Goal: Feedback & Contribution: Leave review/rating

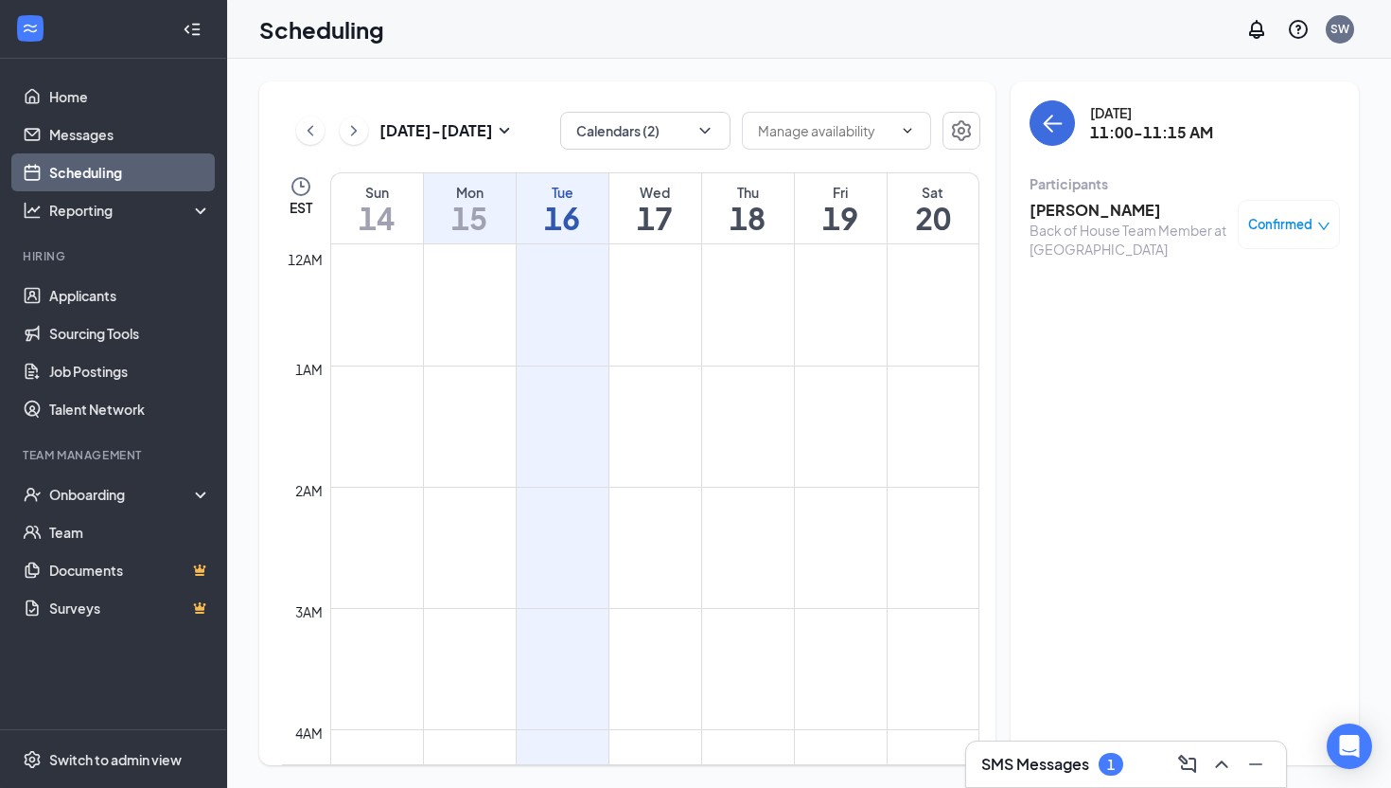
scroll to position [1214, 0]
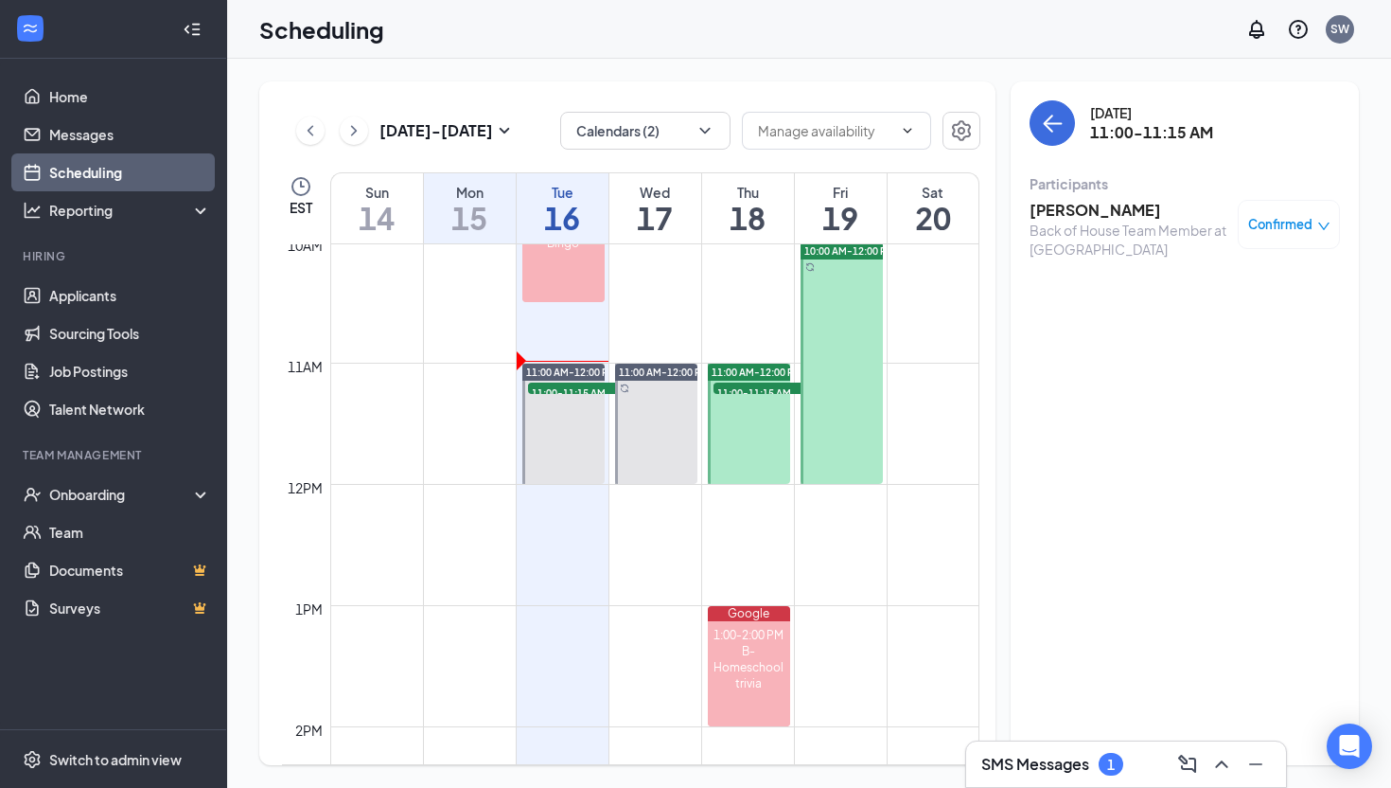
click at [1089, 205] on h3 "[PERSON_NAME]" at bounding box center [1129, 210] width 199 height 21
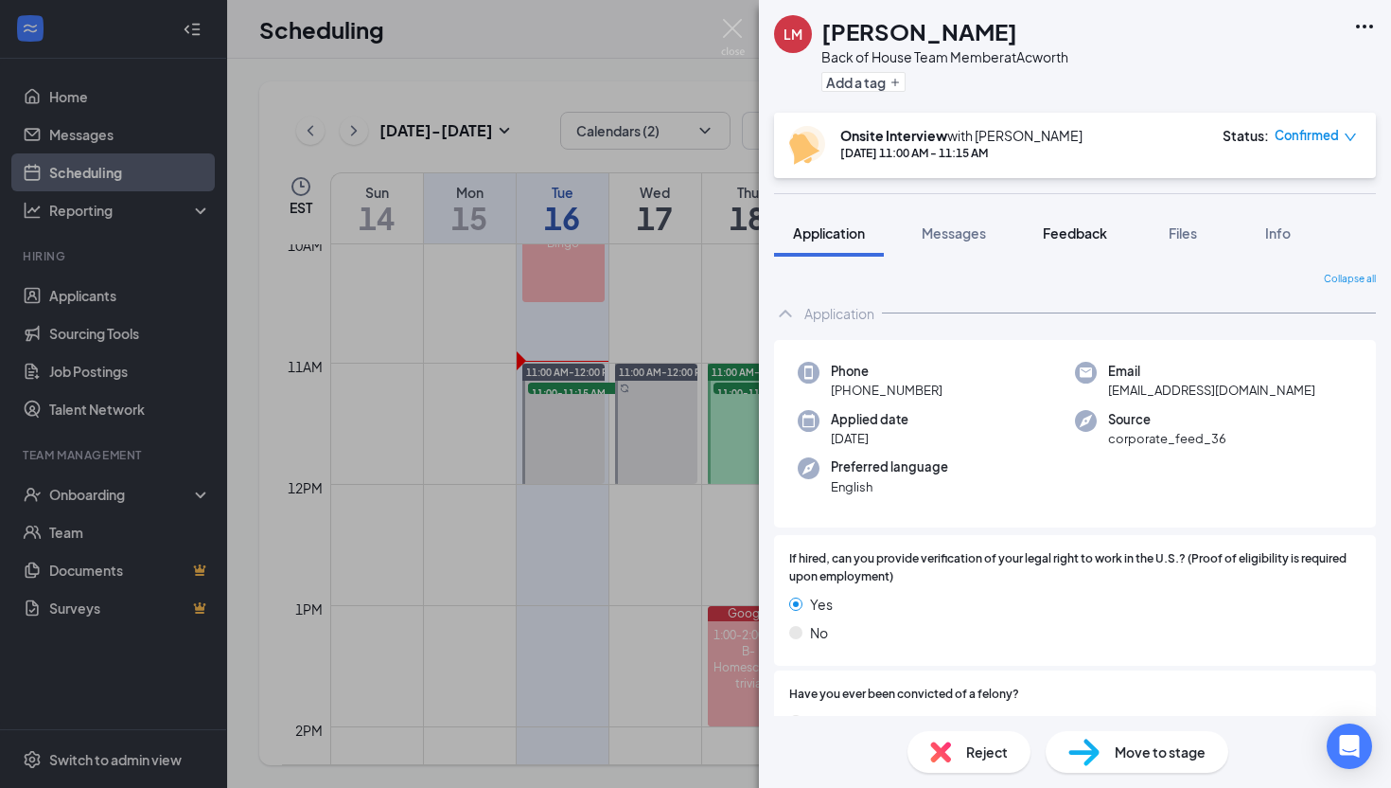
click at [1068, 238] on span "Feedback" at bounding box center [1075, 232] width 64 height 17
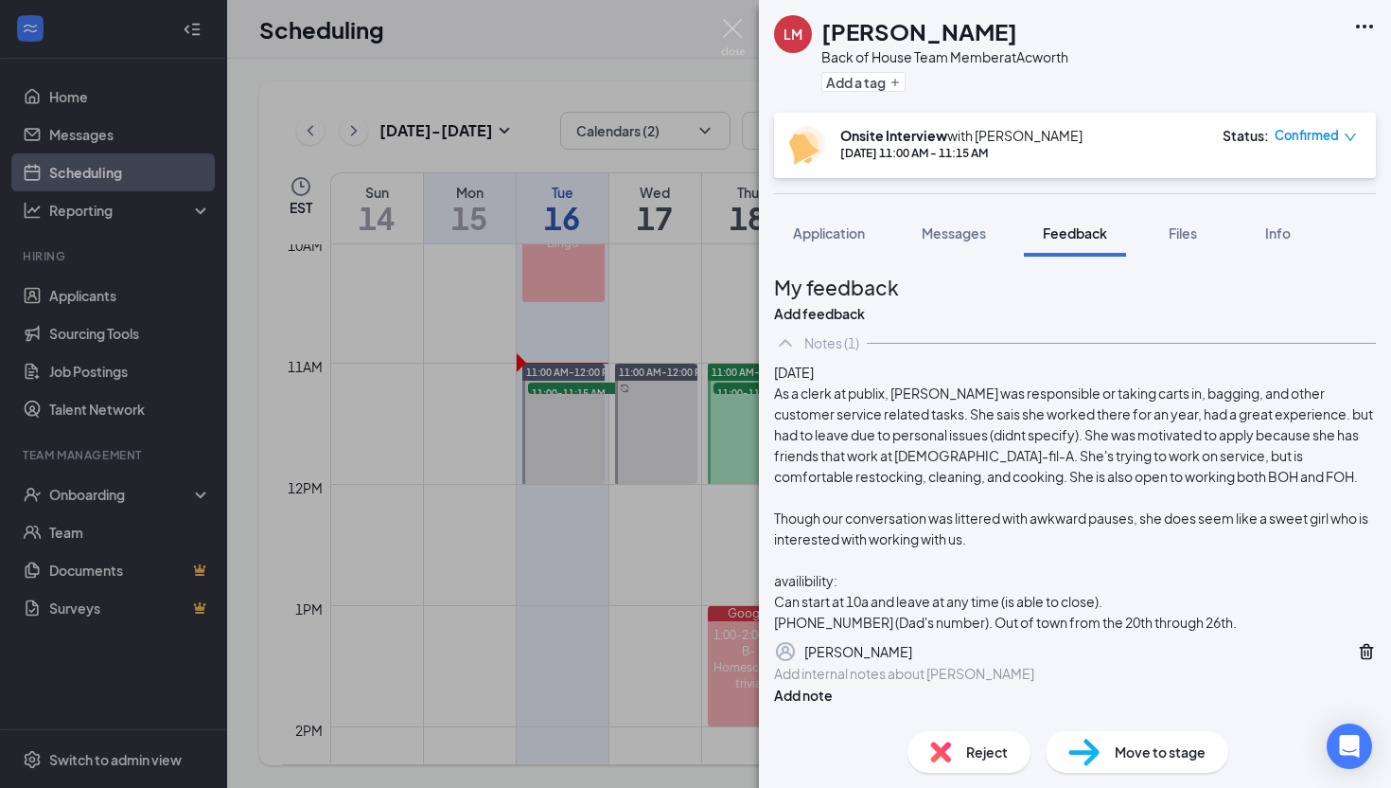
scroll to position [69, 0]
click at [838, 234] on span "Application" at bounding box center [829, 232] width 72 height 17
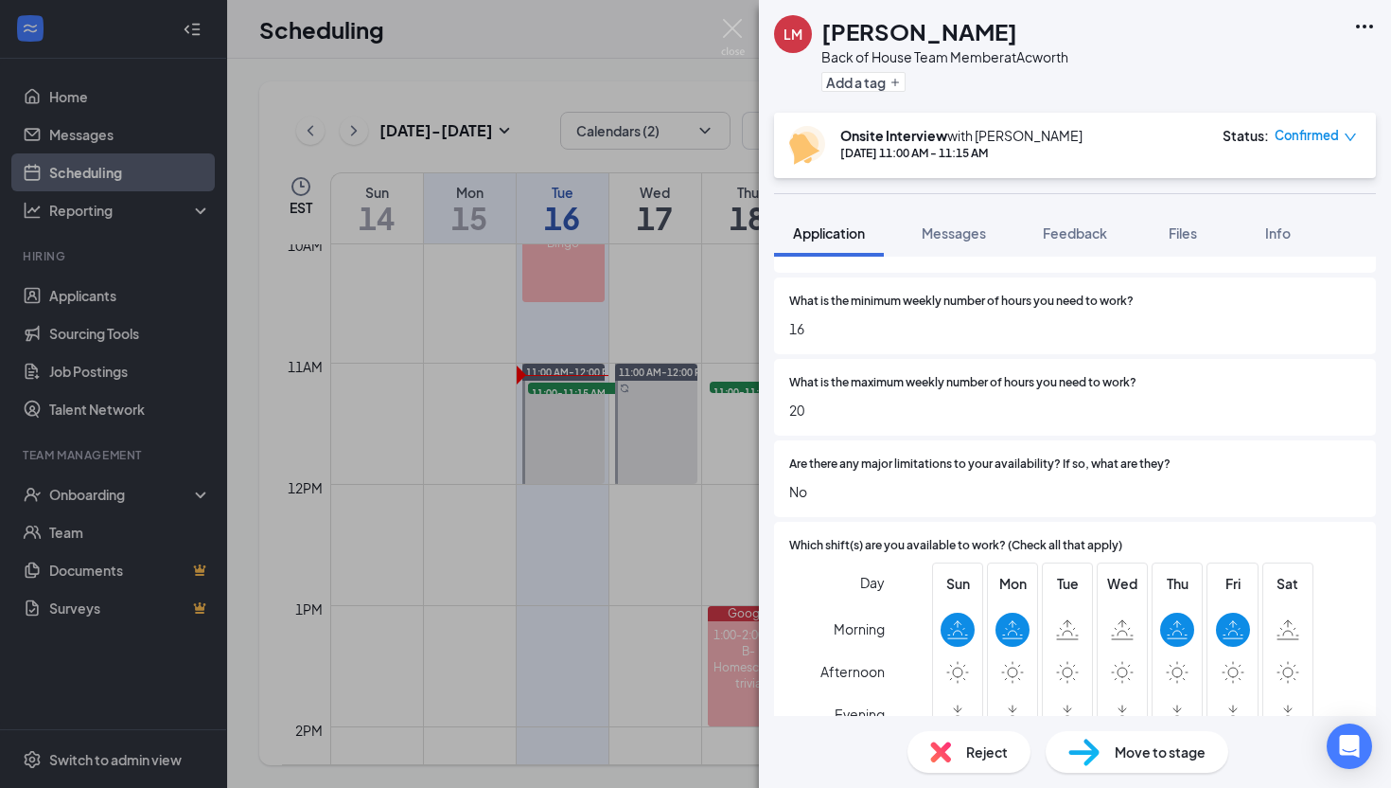
scroll to position [3902, 0]
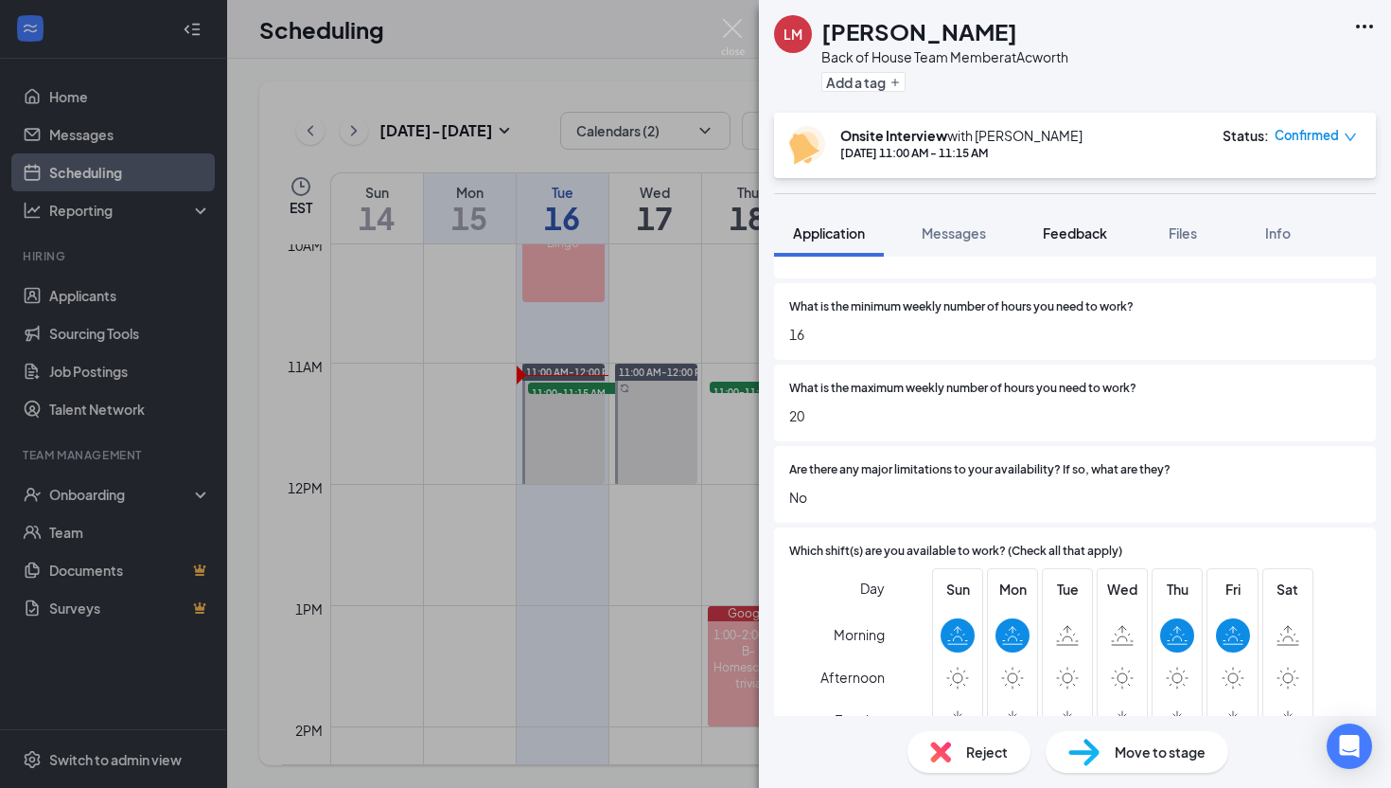
click at [1064, 229] on span "Feedback" at bounding box center [1075, 232] width 64 height 17
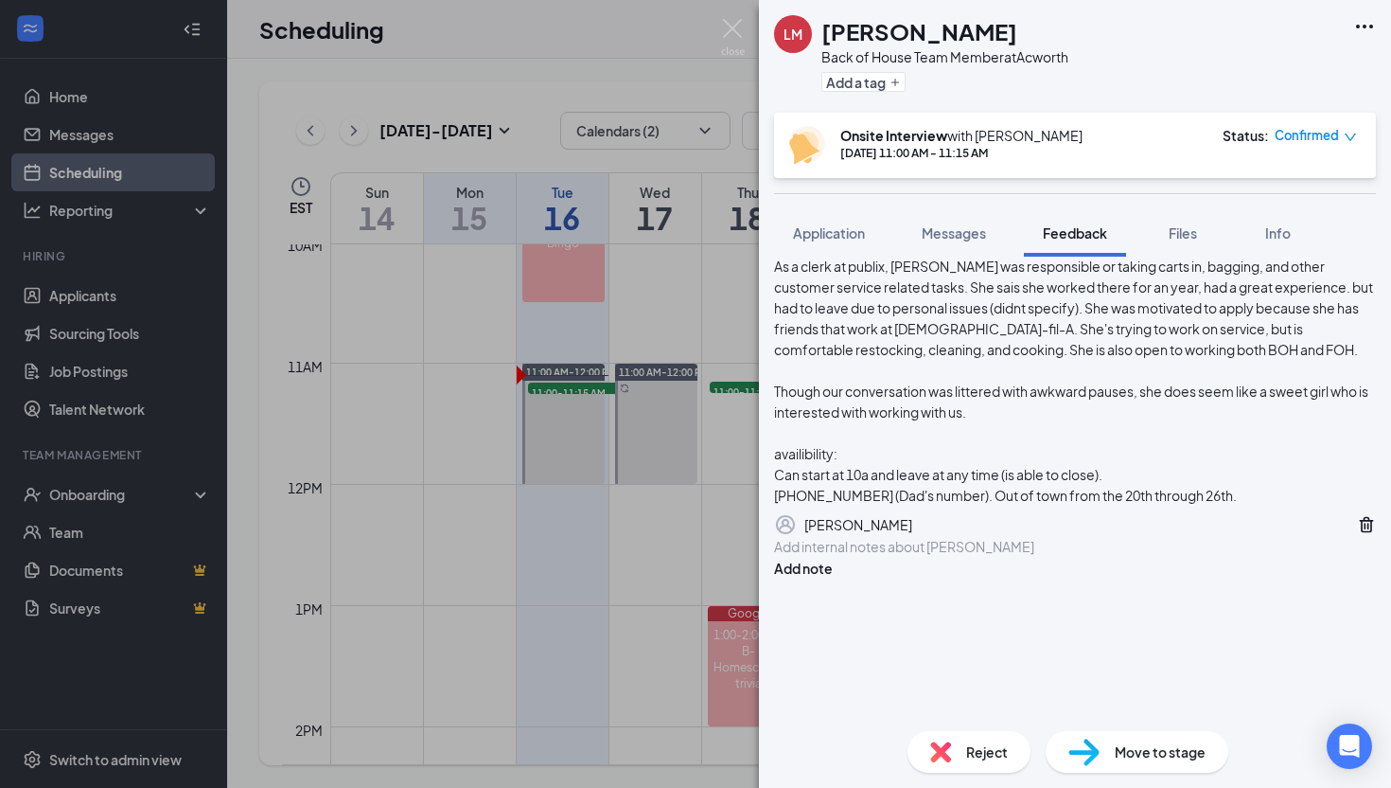
scroll to position [162, 0]
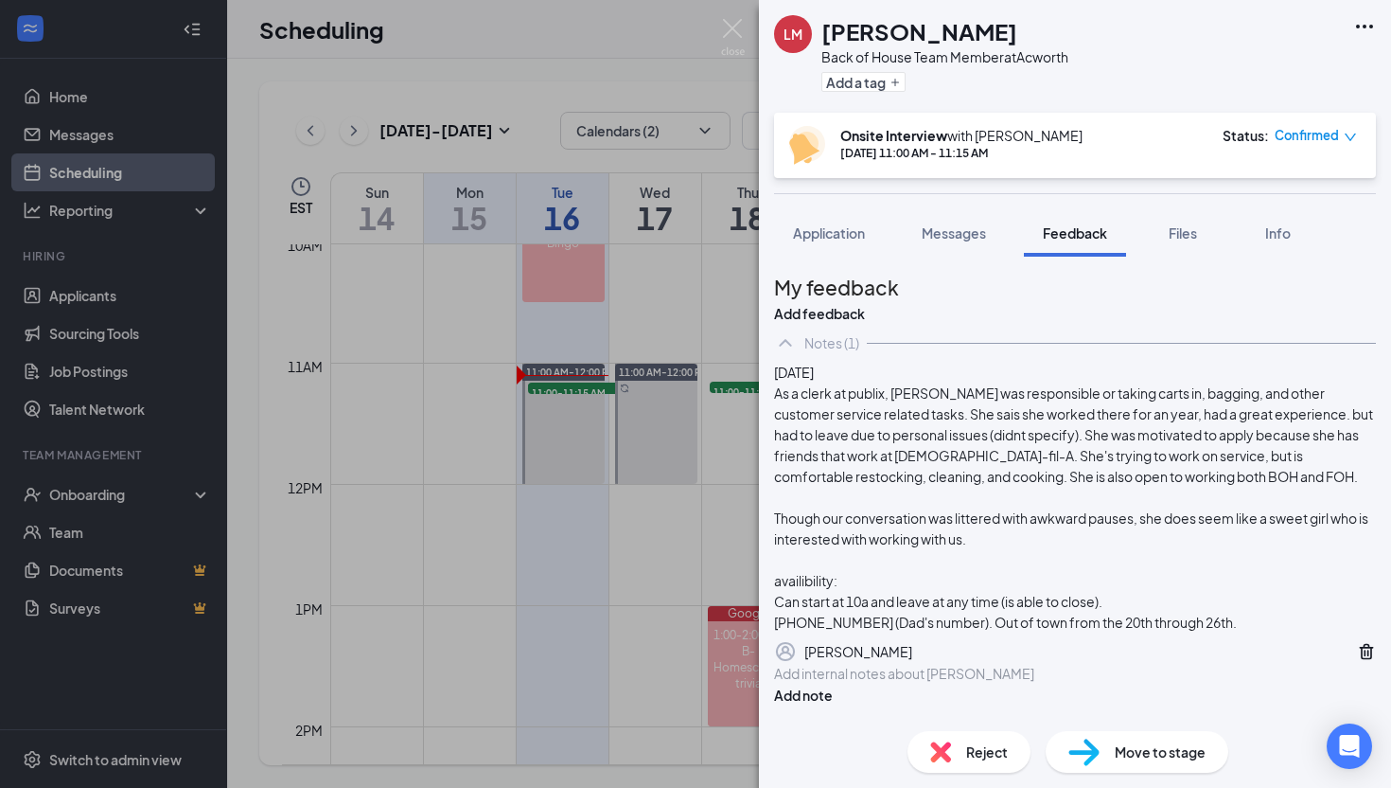
click at [874, 699] on div "Add internal notes about [PERSON_NAME] Add note" at bounding box center [1075, 684] width 602 height 43
click at [874, 693] on div "Add internal notes about [PERSON_NAME] Add note" at bounding box center [1075, 684] width 602 height 43
click at [874, 679] on div at bounding box center [1075, 674] width 600 height 20
click at [821, 237] on span "Application" at bounding box center [829, 232] width 72 height 17
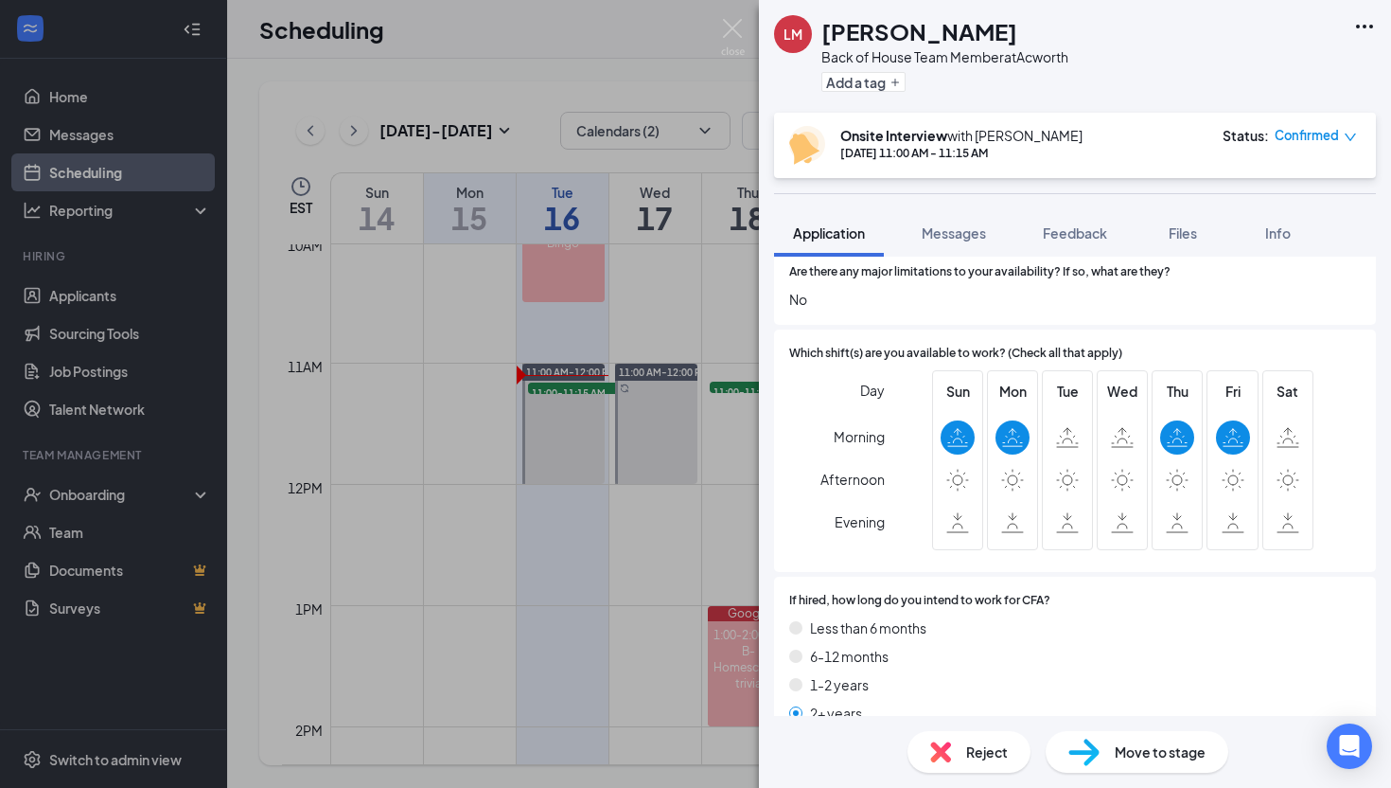
scroll to position [4098, 0]
click at [953, 222] on button "Messages" at bounding box center [954, 232] width 102 height 47
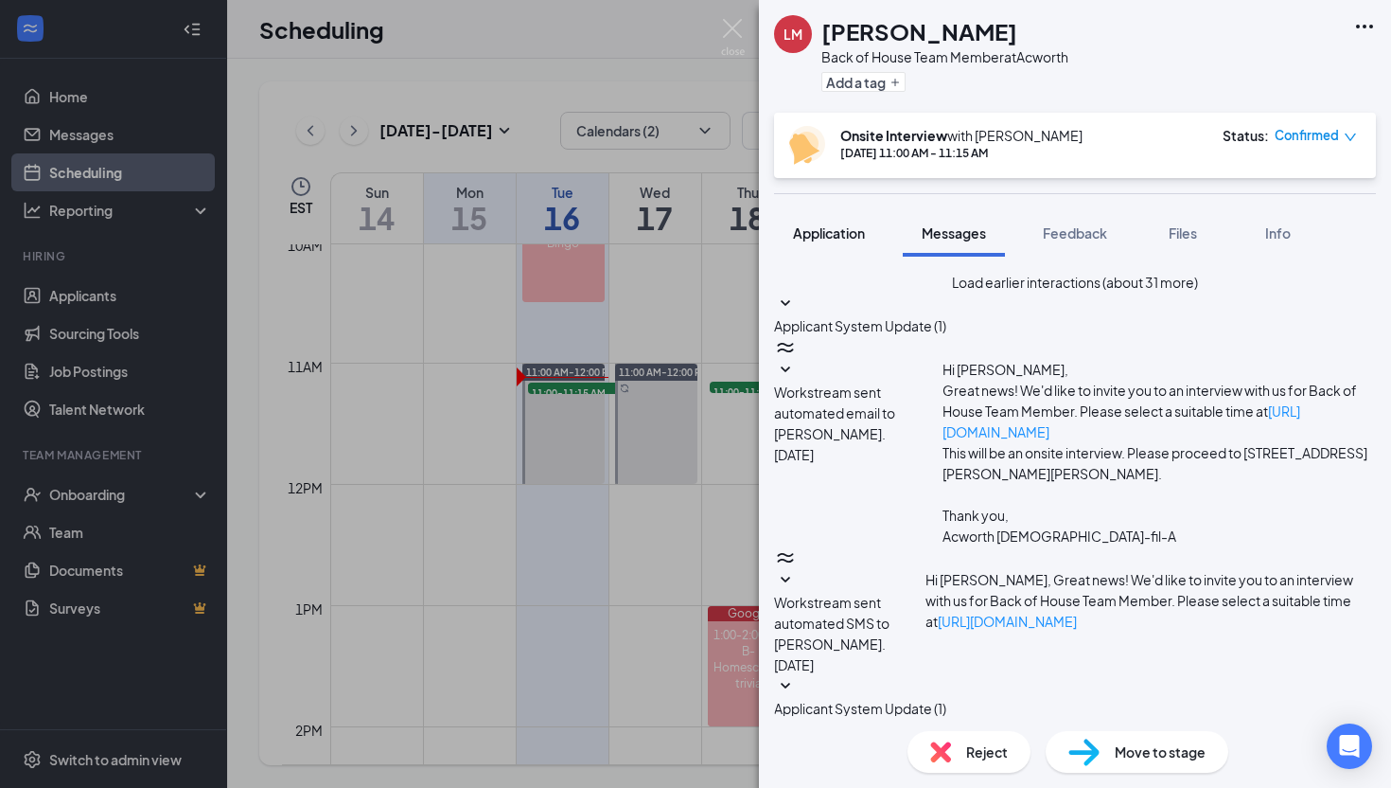
click at [822, 226] on span "Application" at bounding box center [829, 232] width 72 height 17
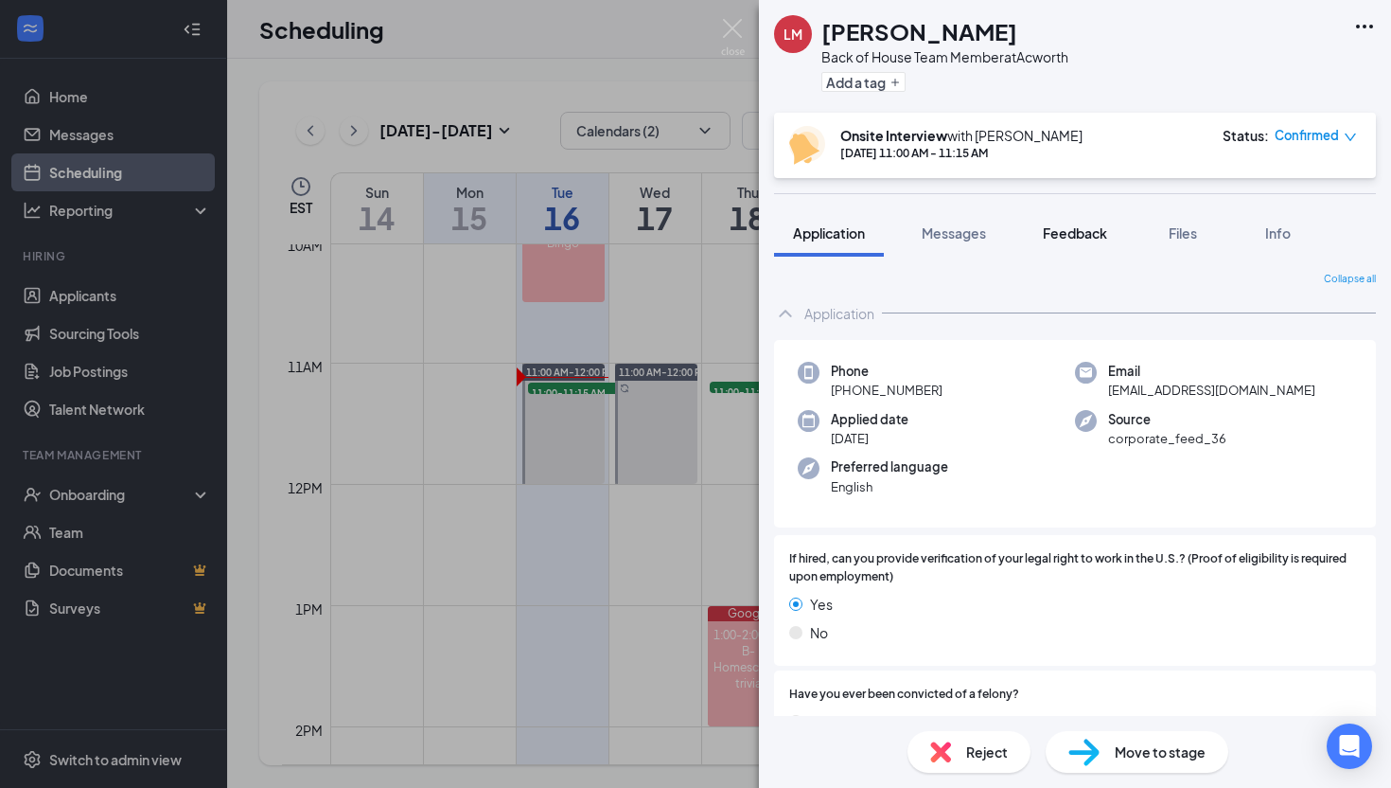
click at [1066, 251] on button "Feedback" at bounding box center [1075, 232] width 102 height 47
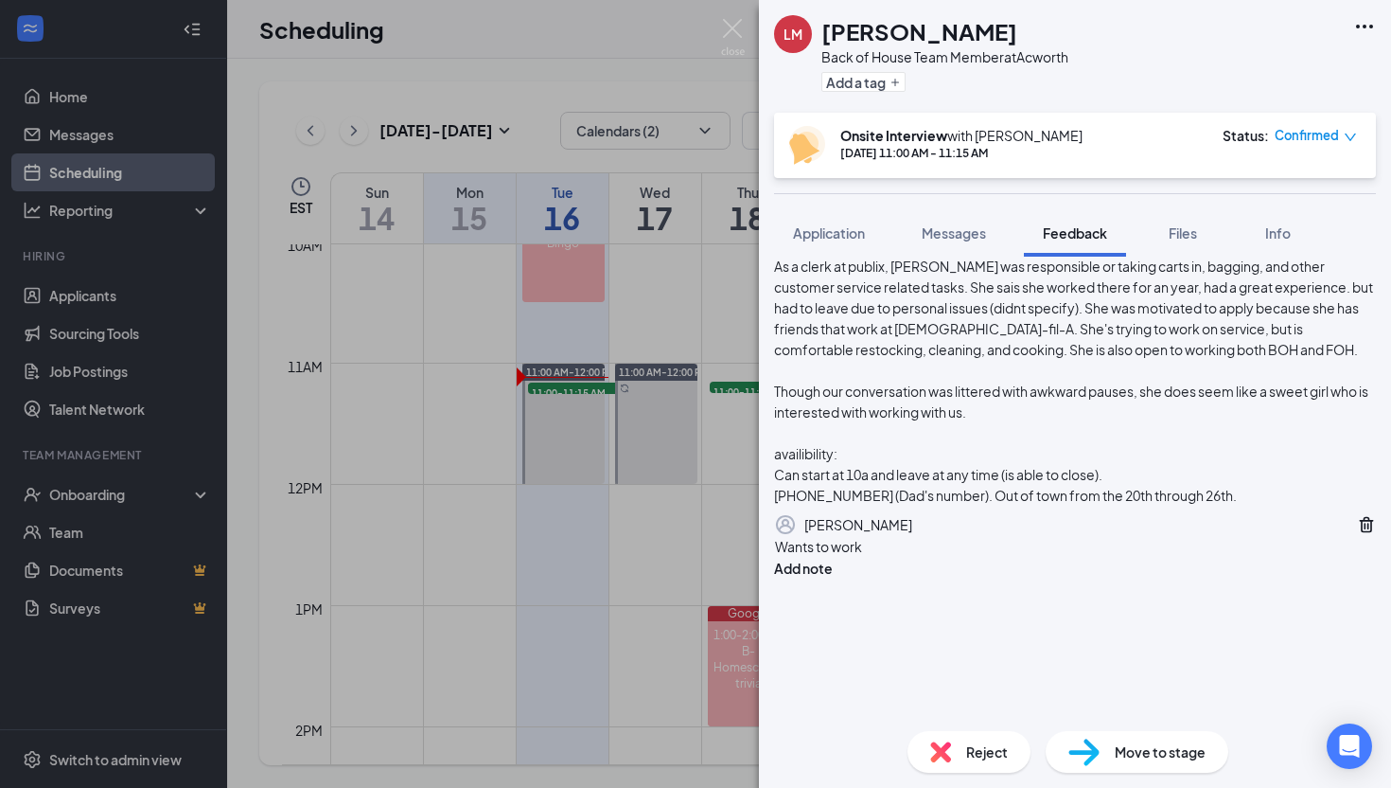
scroll to position [162, 0]
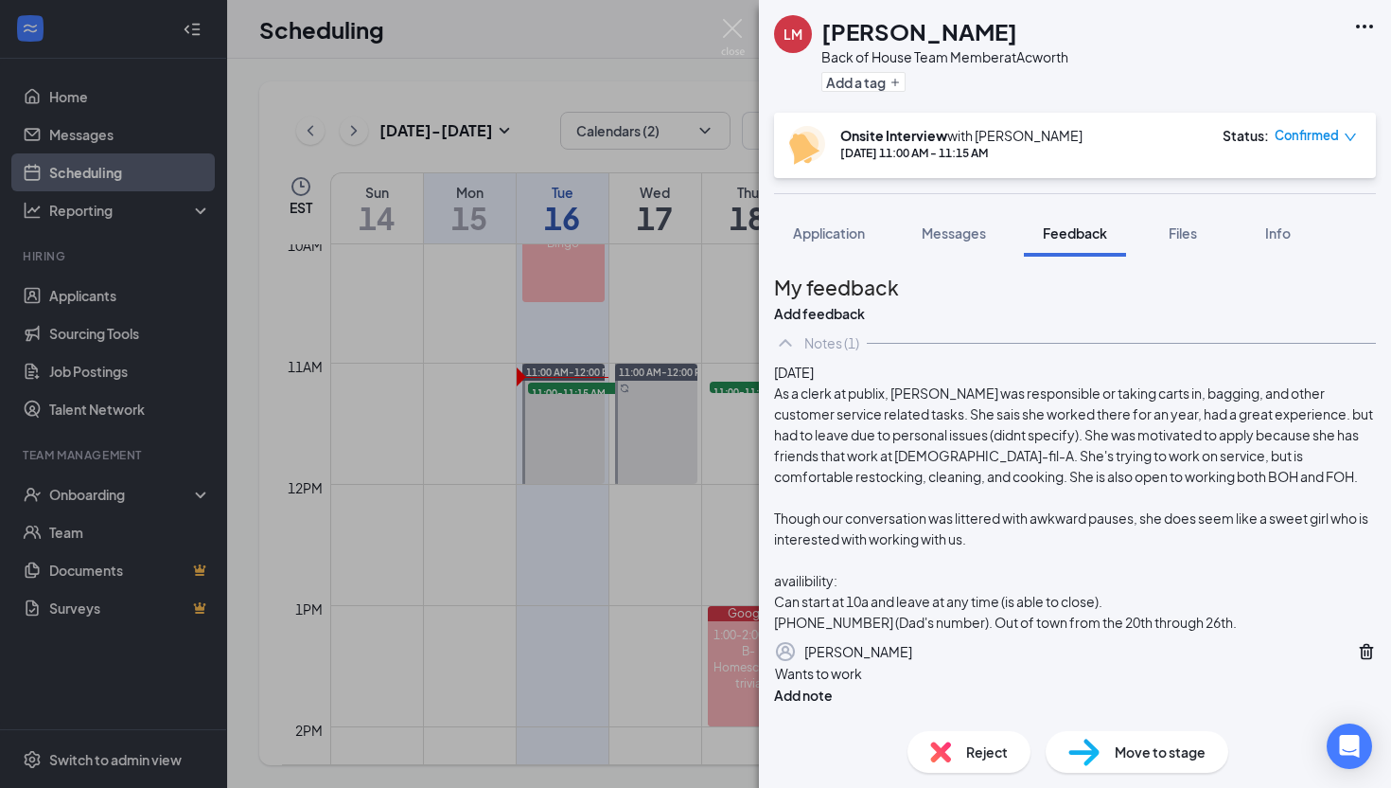
click at [921, 663] on div "Wants to work Add note" at bounding box center [1075, 684] width 602 height 43
click at [917, 672] on div "Wants to work" at bounding box center [1075, 674] width 600 height 20
click at [1207, 681] on span "Wants to work an hour or two at a time. Can work all days. Mondays is only avai…" at bounding box center [1028, 673] width 506 height 17
drag, startPoint x: 1141, startPoint y: 695, endPoint x: 1061, endPoint y: 670, distance: 83.2
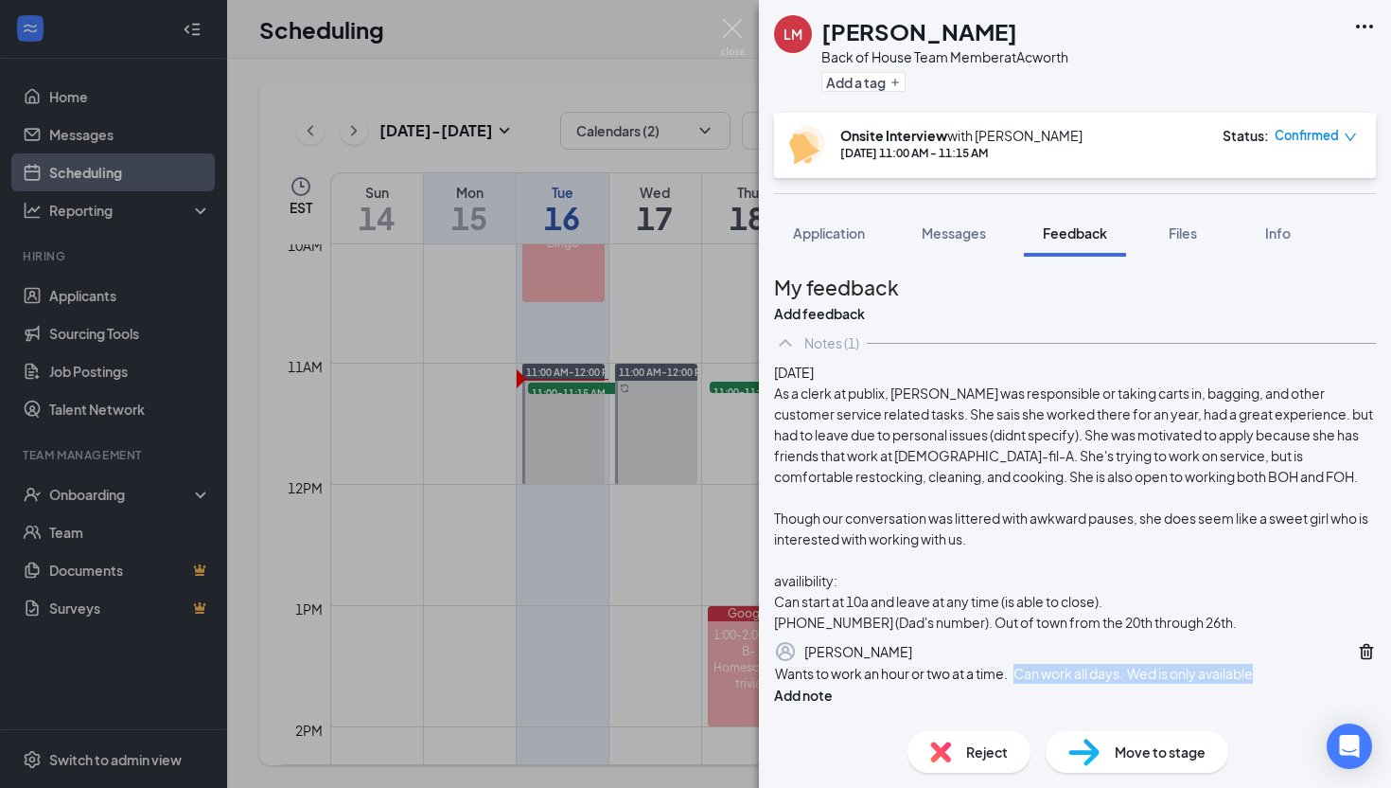
click at [1061, 670] on div "Wants to work an hour or two at a time. Can work all days. Wed is only available" at bounding box center [1075, 674] width 600 height 20
click at [1061, 670] on span "Wants to work an hour or two at a time. Can work all days. Wed is only available" at bounding box center [1014, 673] width 478 height 17
drag, startPoint x: 1074, startPoint y: 697, endPoint x: 1058, endPoint y: 672, distance: 29.4
click at [1058, 672] on div "Wants to work an hour or two at a time. Can work all days. Wed is only available" at bounding box center [1075, 674] width 600 height 20
click at [1091, 674] on div "Wants to work an hour or two at a time." at bounding box center [1075, 674] width 600 height 20
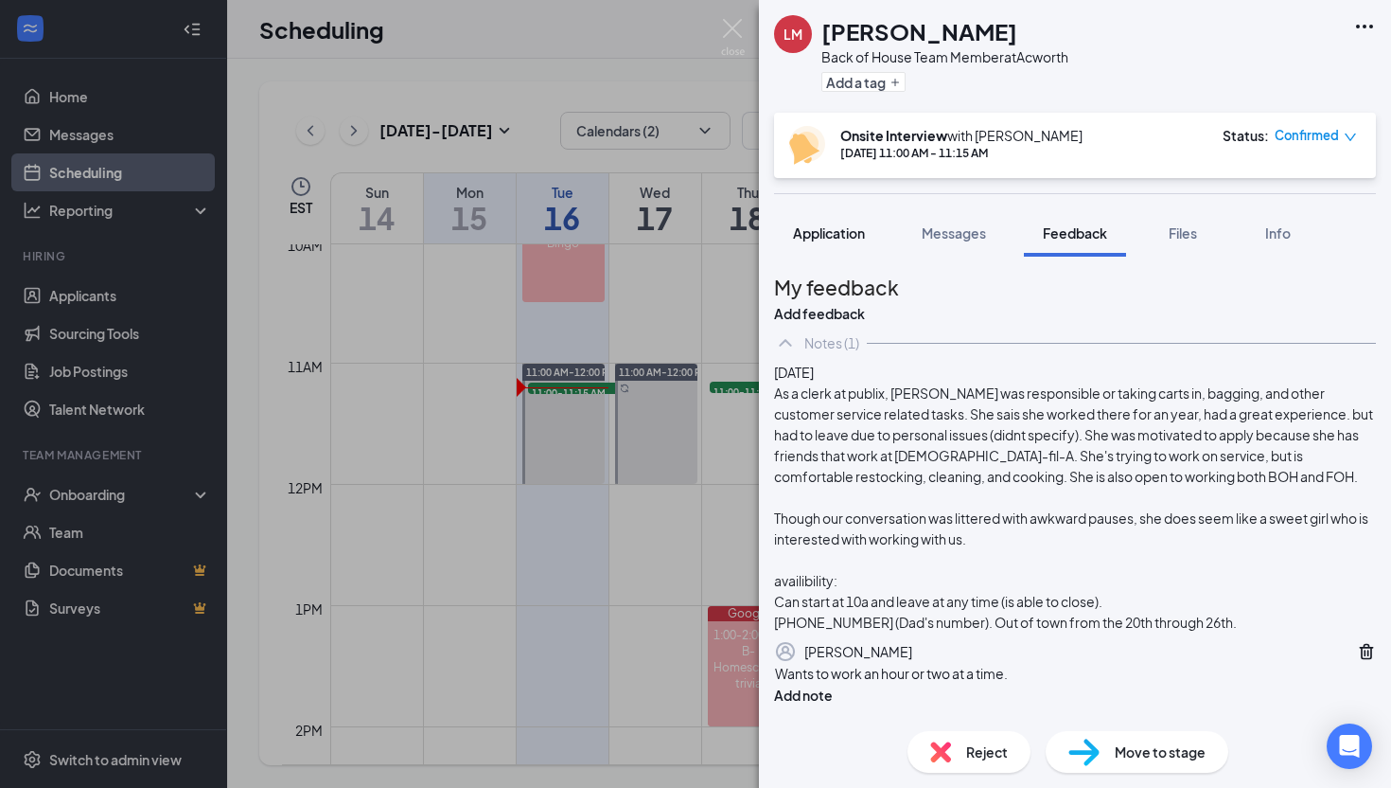
click at [836, 228] on span "Application" at bounding box center [829, 232] width 72 height 17
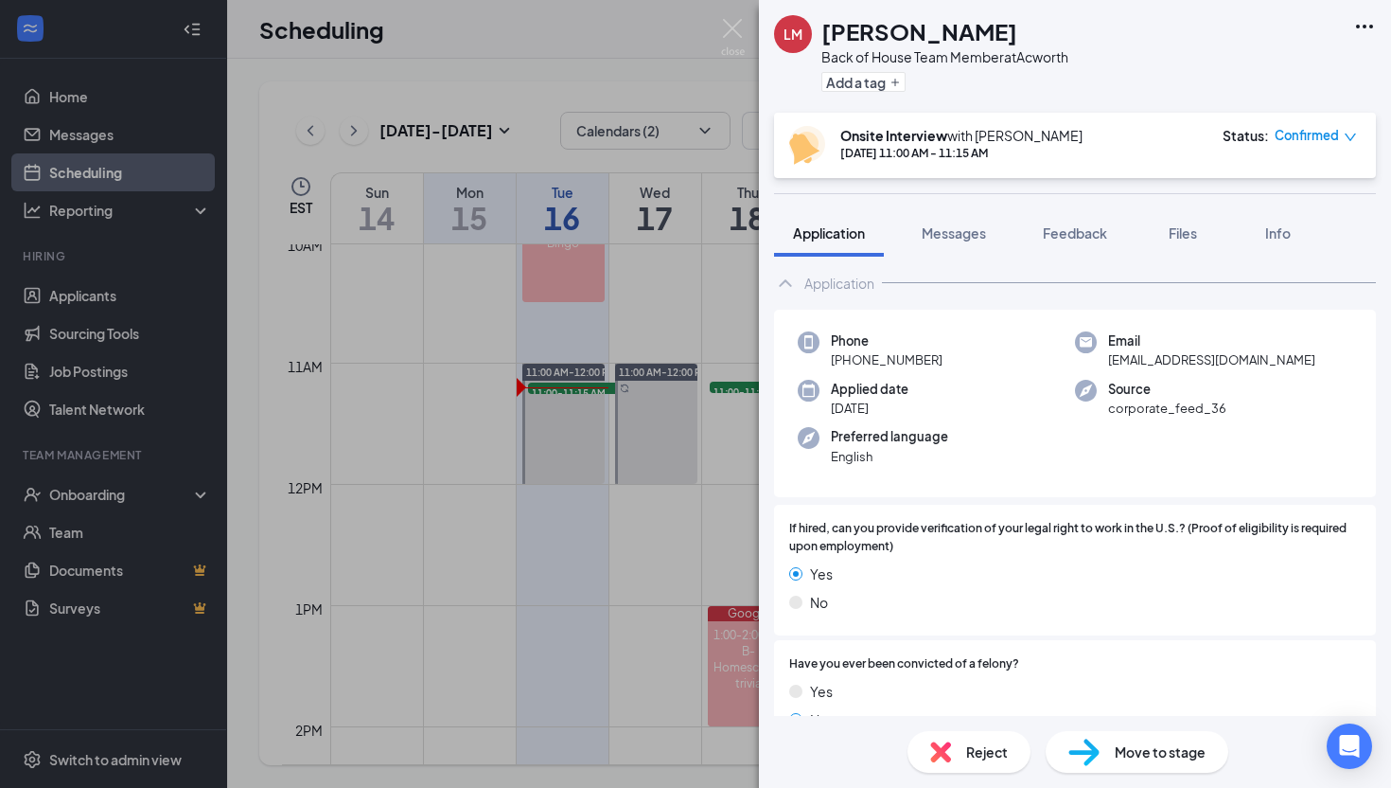
scroll to position [23, 0]
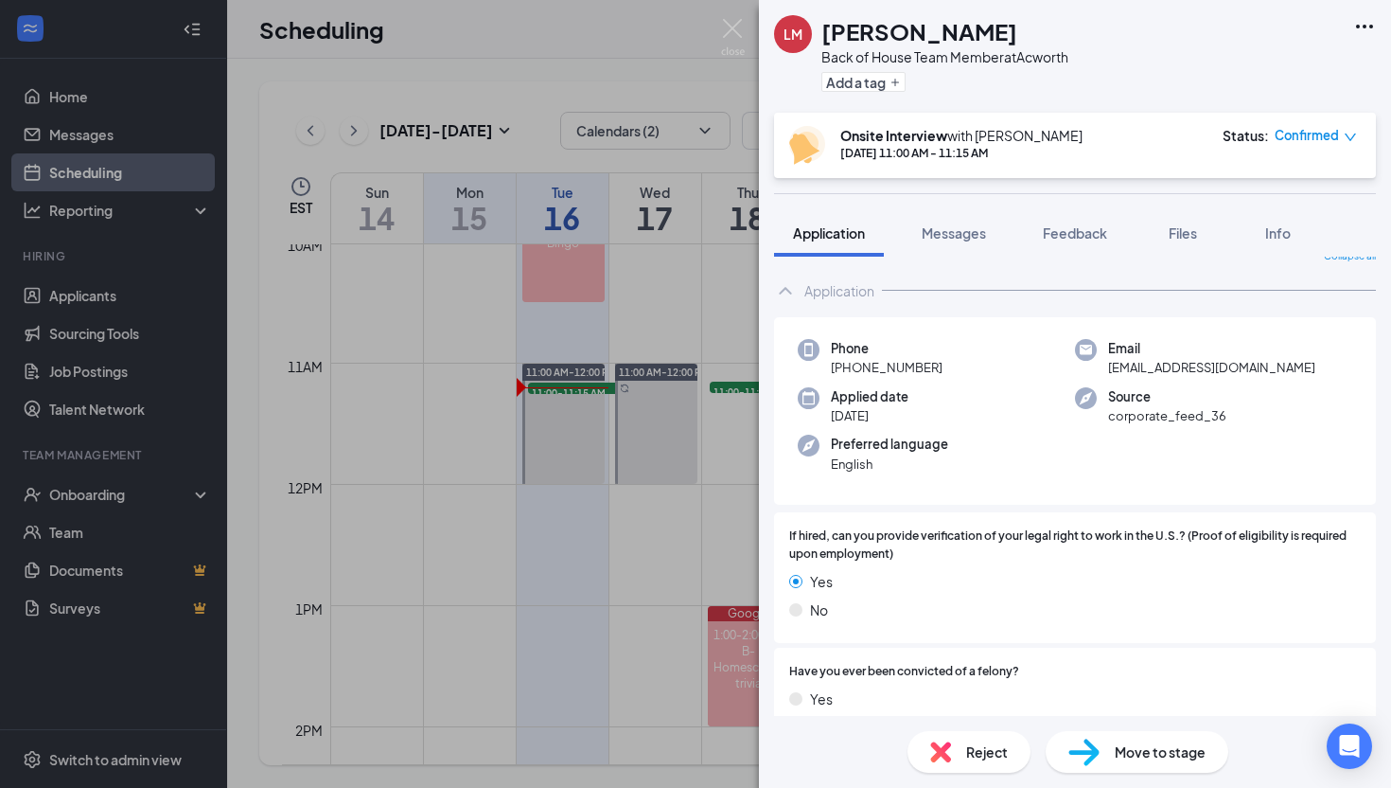
drag, startPoint x: 940, startPoint y: 368, endPoint x: 913, endPoint y: 369, distance: 27.5
click at [913, 369] on div "Phone [PHONE_NUMBER]" at bounding box center [936, 358] width 277 height 39
click at [936, 369] on span "[PHONE_NUMBER]" at bounding box center [887, 367] width 112 height 19
click at [1053, 241] on div "Feedback" at bounding box center [1075, 232] width 64 height 19
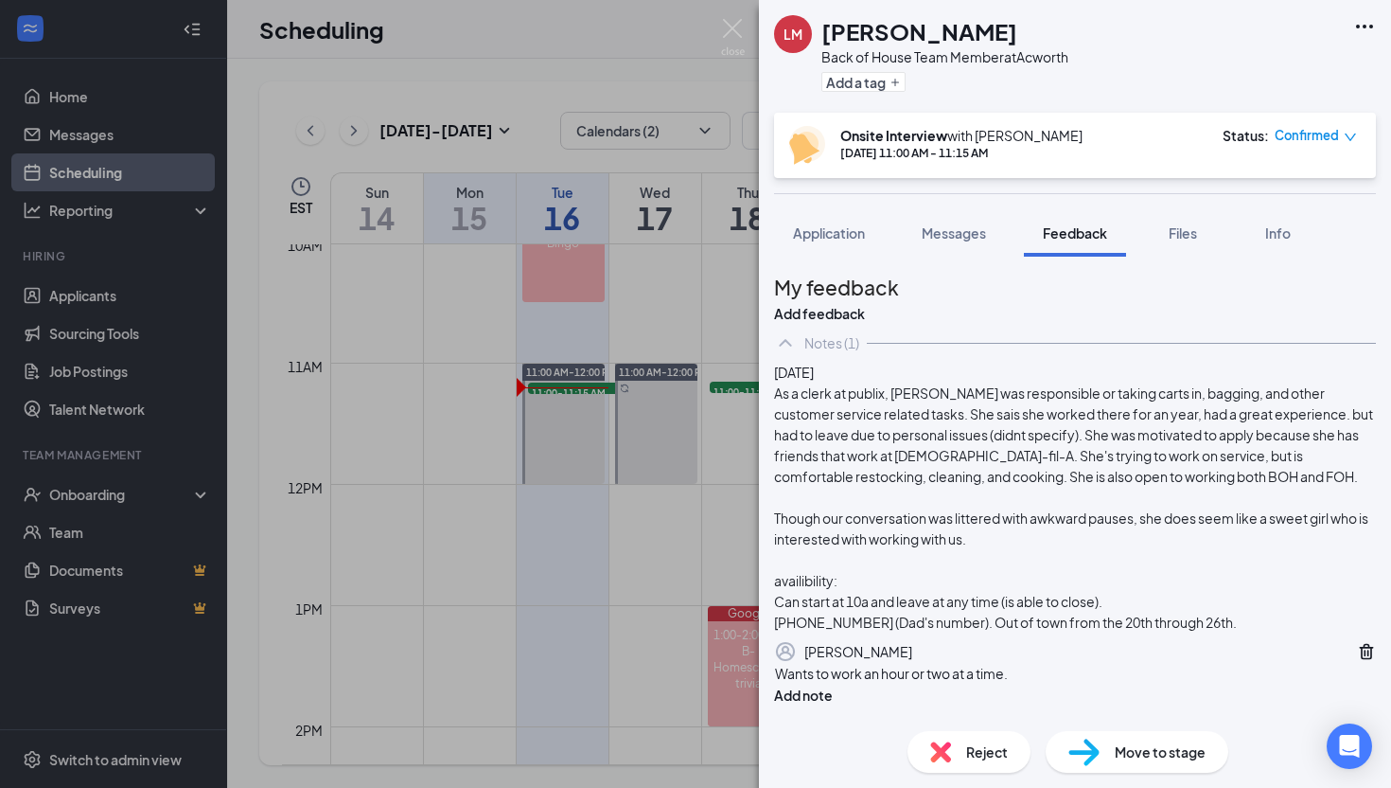
scroll to position [162, 0]
click at [1096, 675] on div "Wants to work an hour or two at a time." at bounding box center [1075, 674] width 600 height 20
click at [1085, 677] on div "Wants to work an hour or two at a time." at bounding box center [1075, 674] width 600 height 20
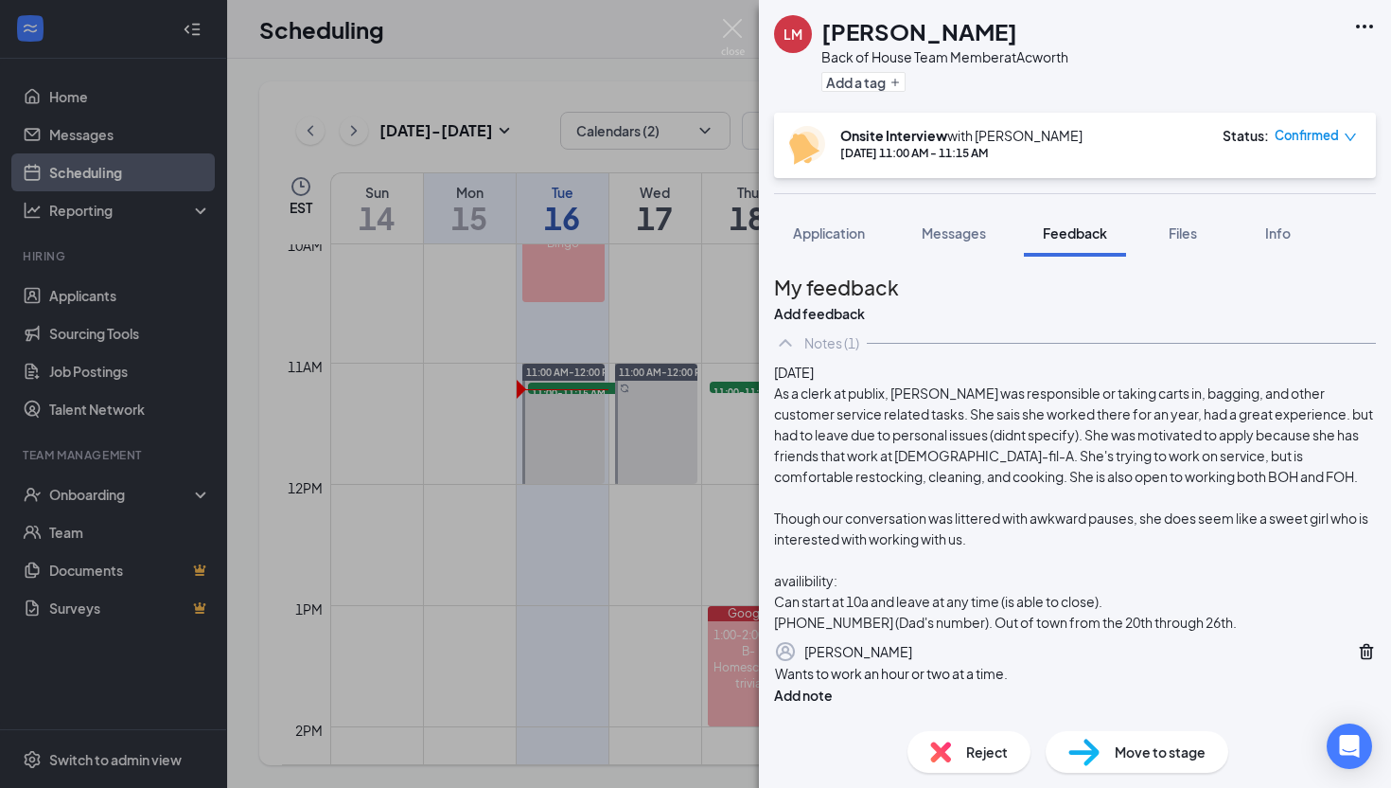
click at [1085, 677] on div "Wants to work an hour or two at a time." at bounding box center [1075, 674] width 600 height 20
click at [833, 689] on button "Add note" at bounding box center [803, 694] width 59 height 21
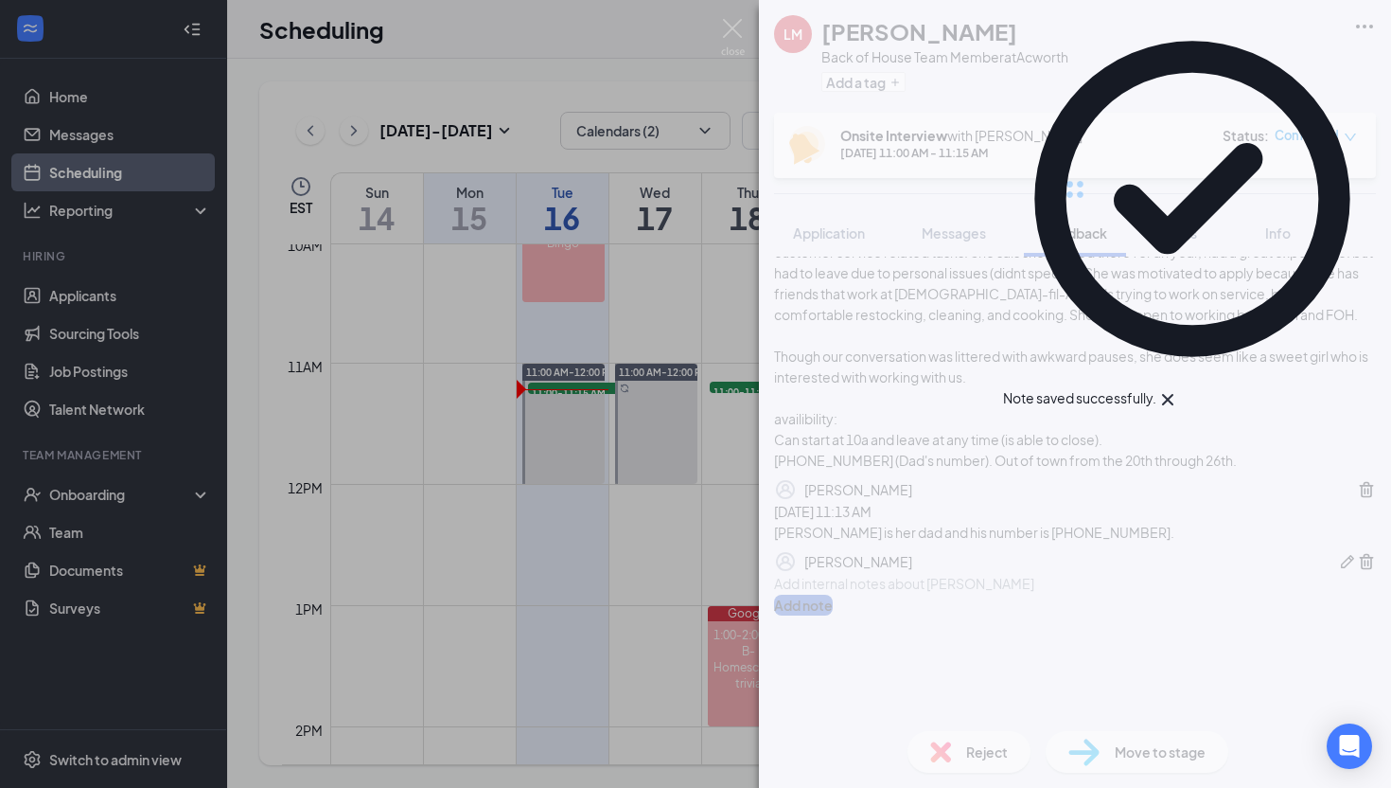
scroll to position [0, 0]
